Goal: Information Seeking & Learning: Check status

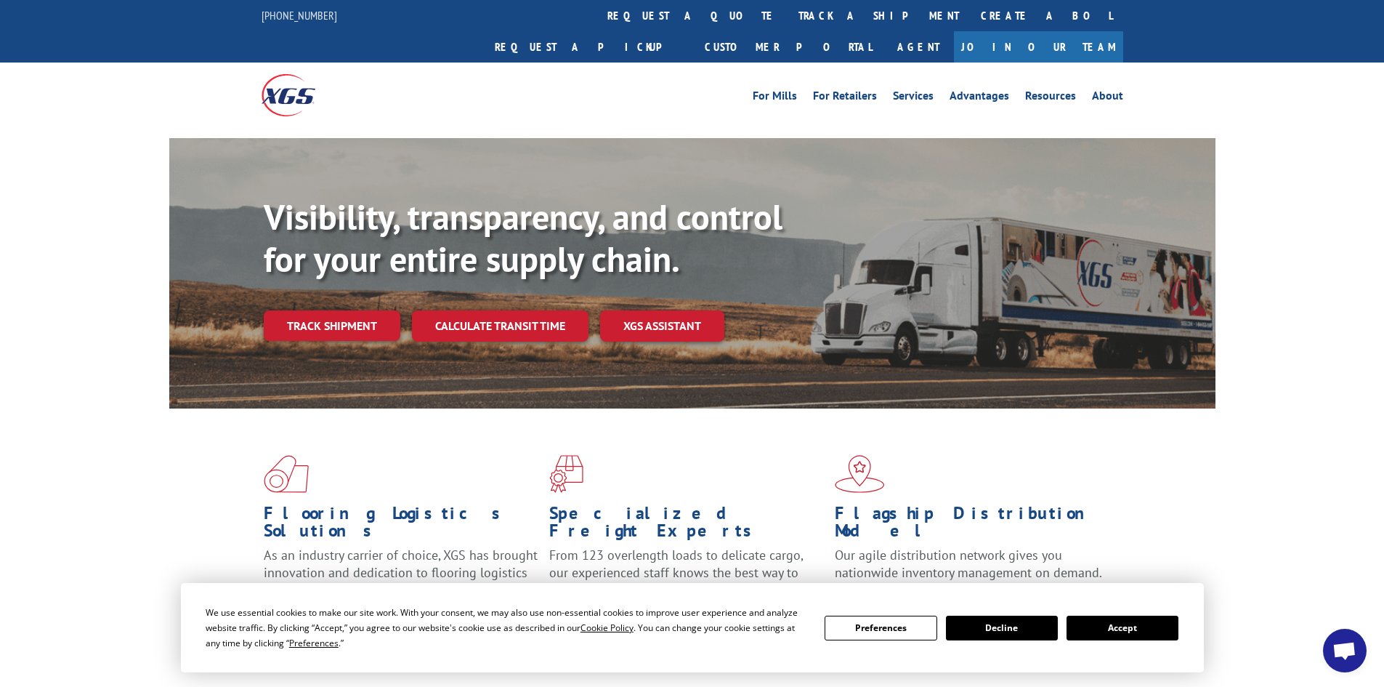
click at [338, 318] on div "Visibility, transparency, and control for your entire supply chain. Track shipm…" at bounding box center [740, 297] width 952 height 203
click at [340, 310] on link "Track shipment" at bounding box center [332, 325] width 137 height 31
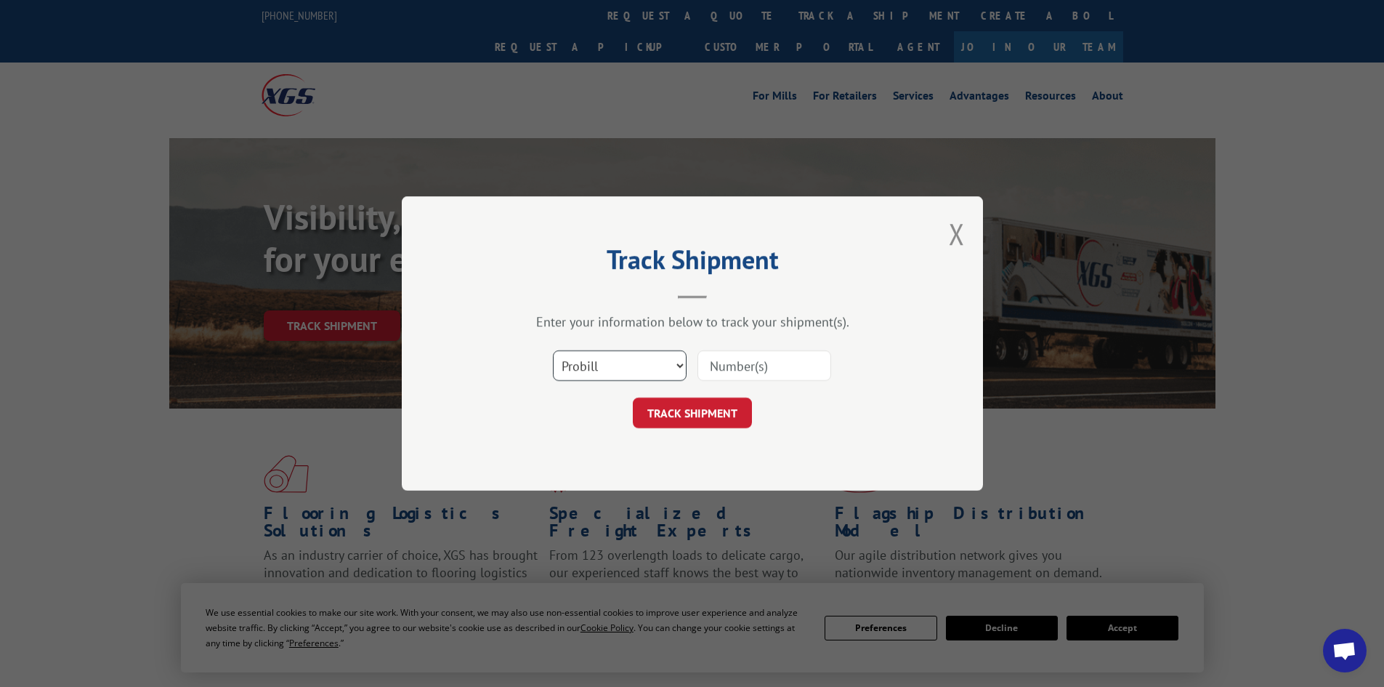
click at [618, 366] on select "Select category... Probill BOL PO" at bounding box center [620, 365] width 134 height 31
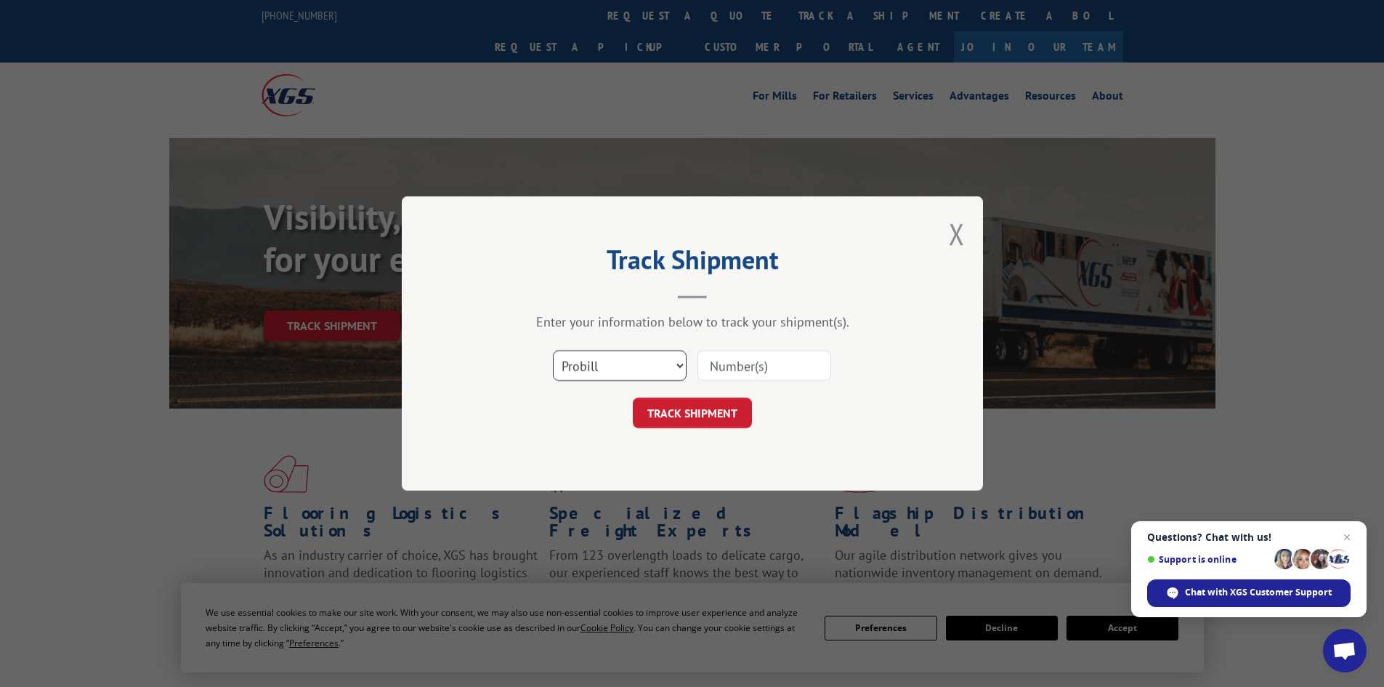
select select "po"
click at [553, 350] on select "Select category... Probill BOL PO" at bounding box center [620, 365] width 134 height 31
click at [725, 373] on input at bounding box center [765, 365] width 134 height 31
paste input "32502323"
type input "32502323"
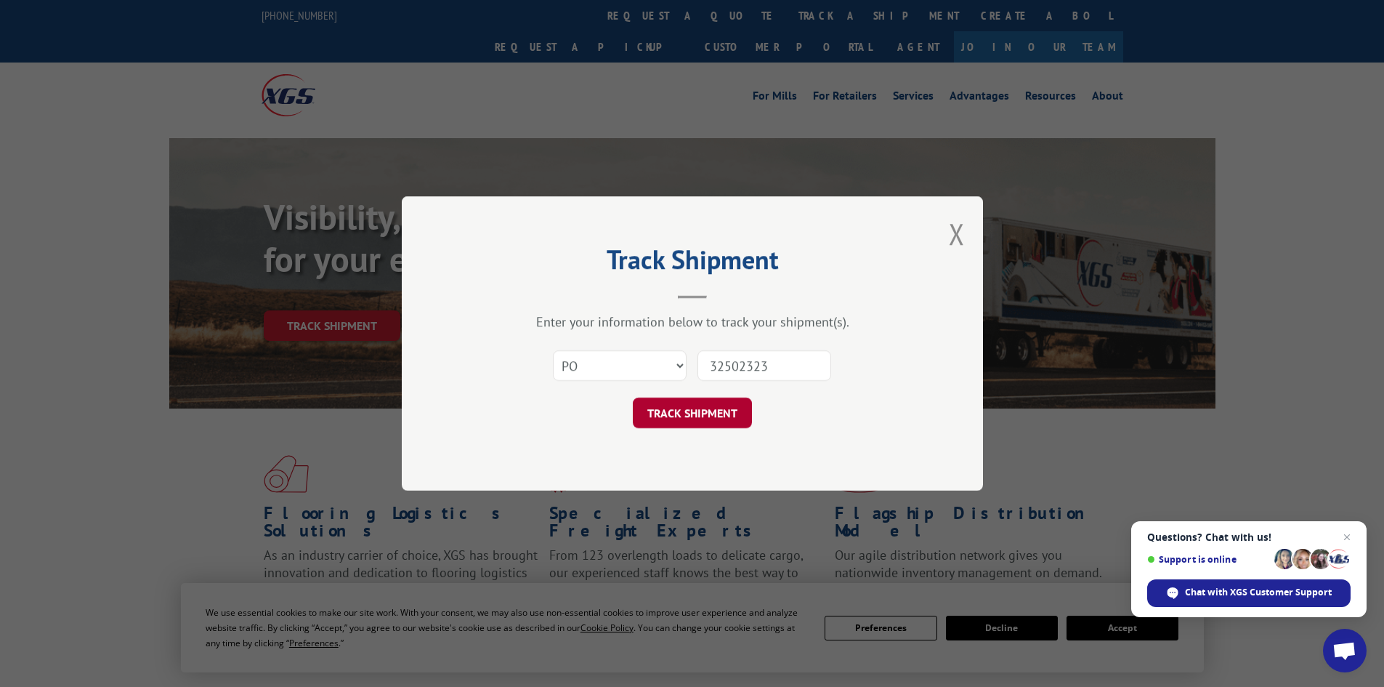
click at [686, 416] on button "TRACK SHIPMENT" at bounding box center [692, 412] width 119 height 31
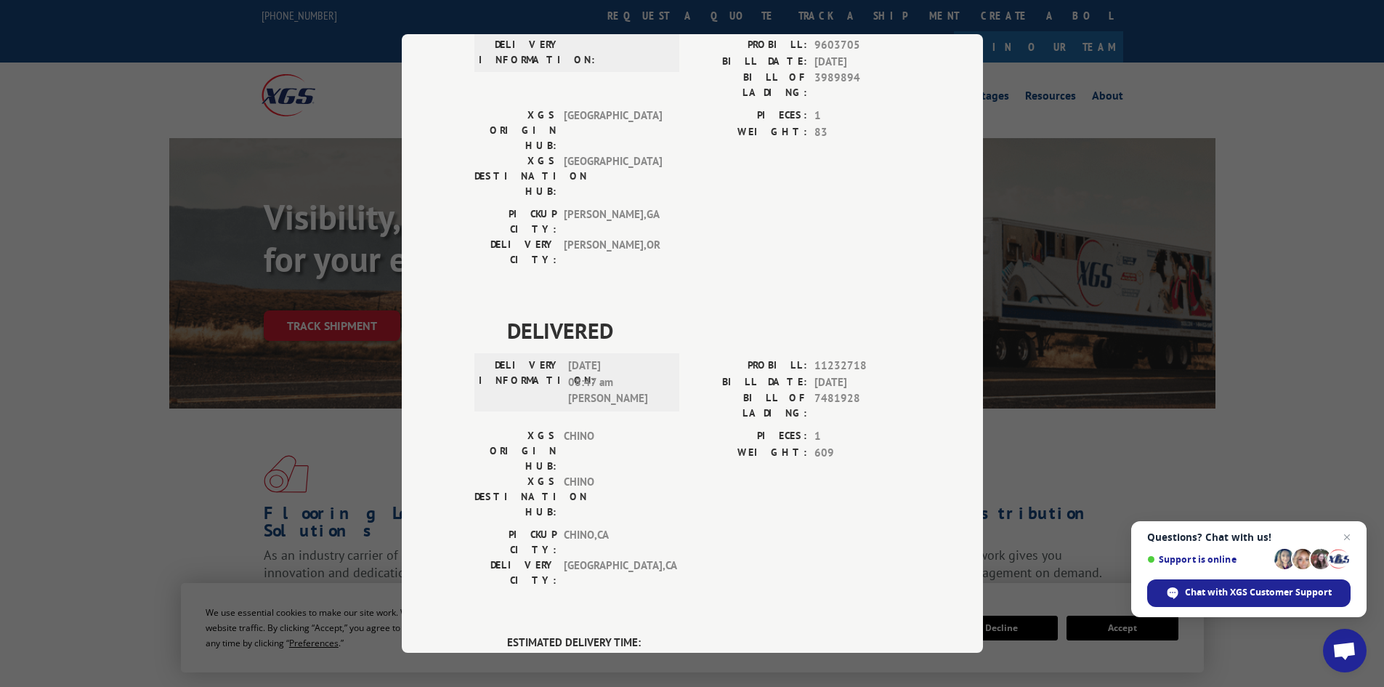
scroll to position [363, 0]
